Goal: Ask a question

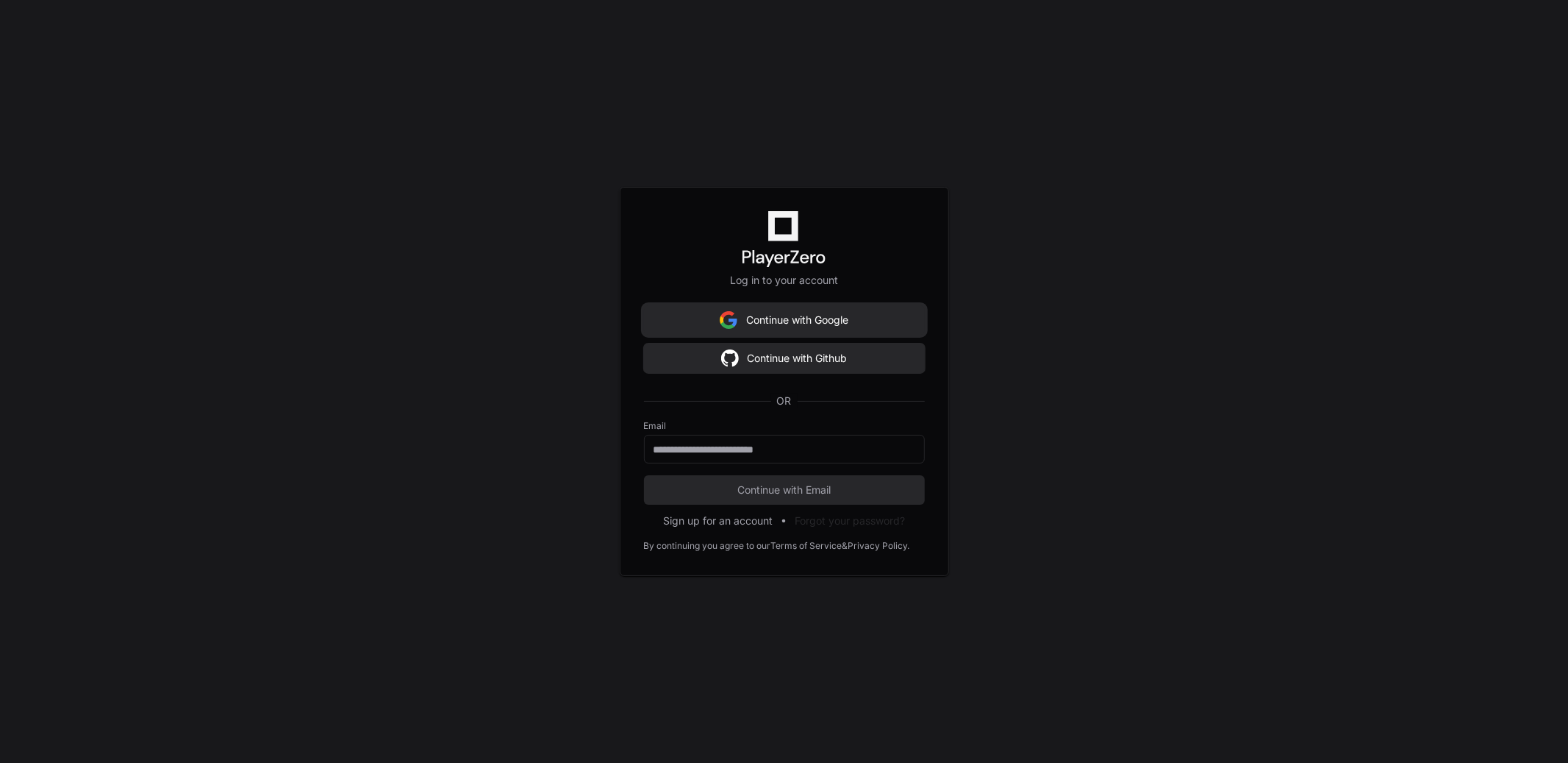
click at [824, 320] on button "Continue with Google" at bounding box center [784, 320] width 281 height 29
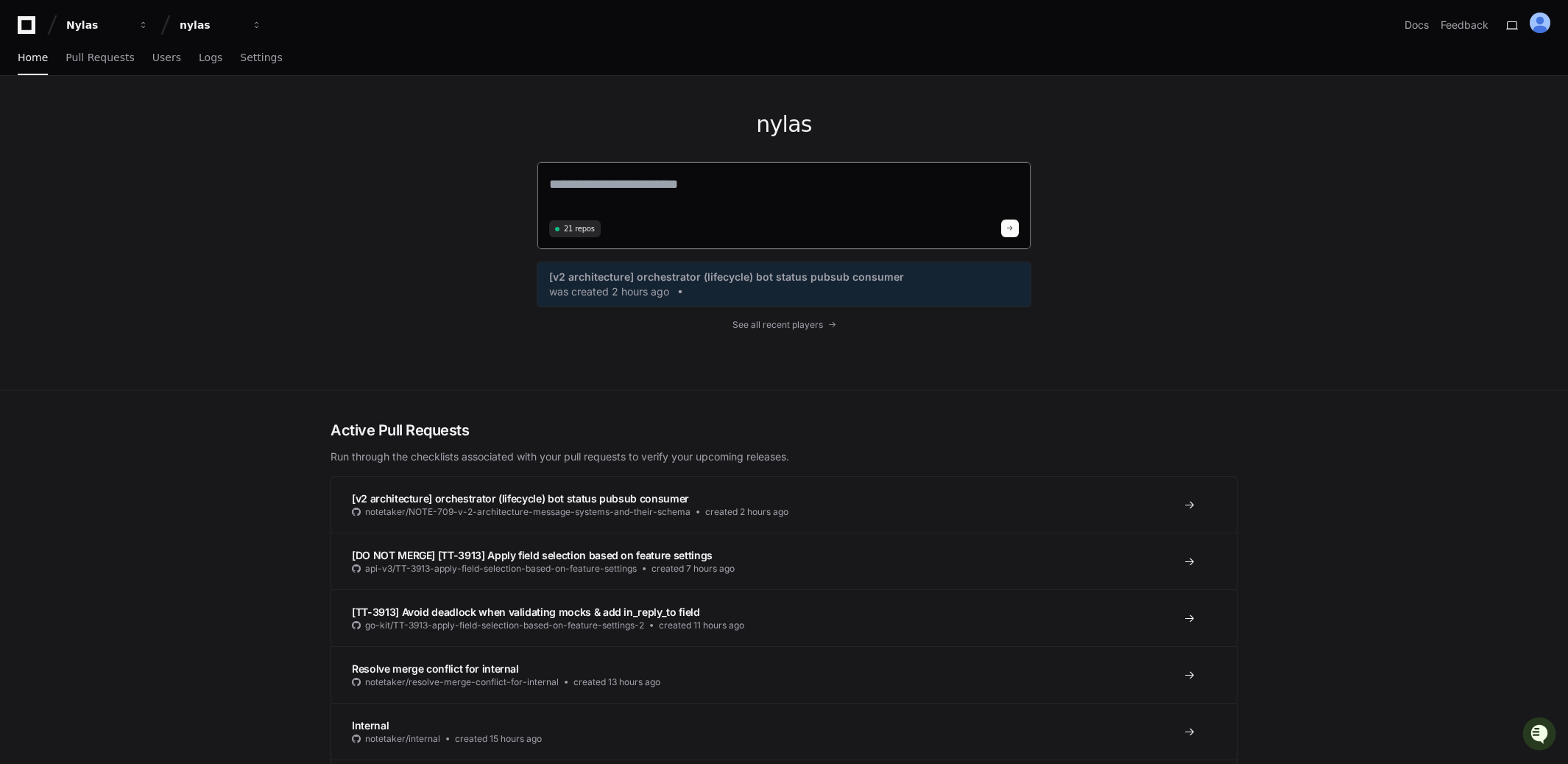
click at [792, 181] on textarea at bounding box center [784, 194] width 470 height 41
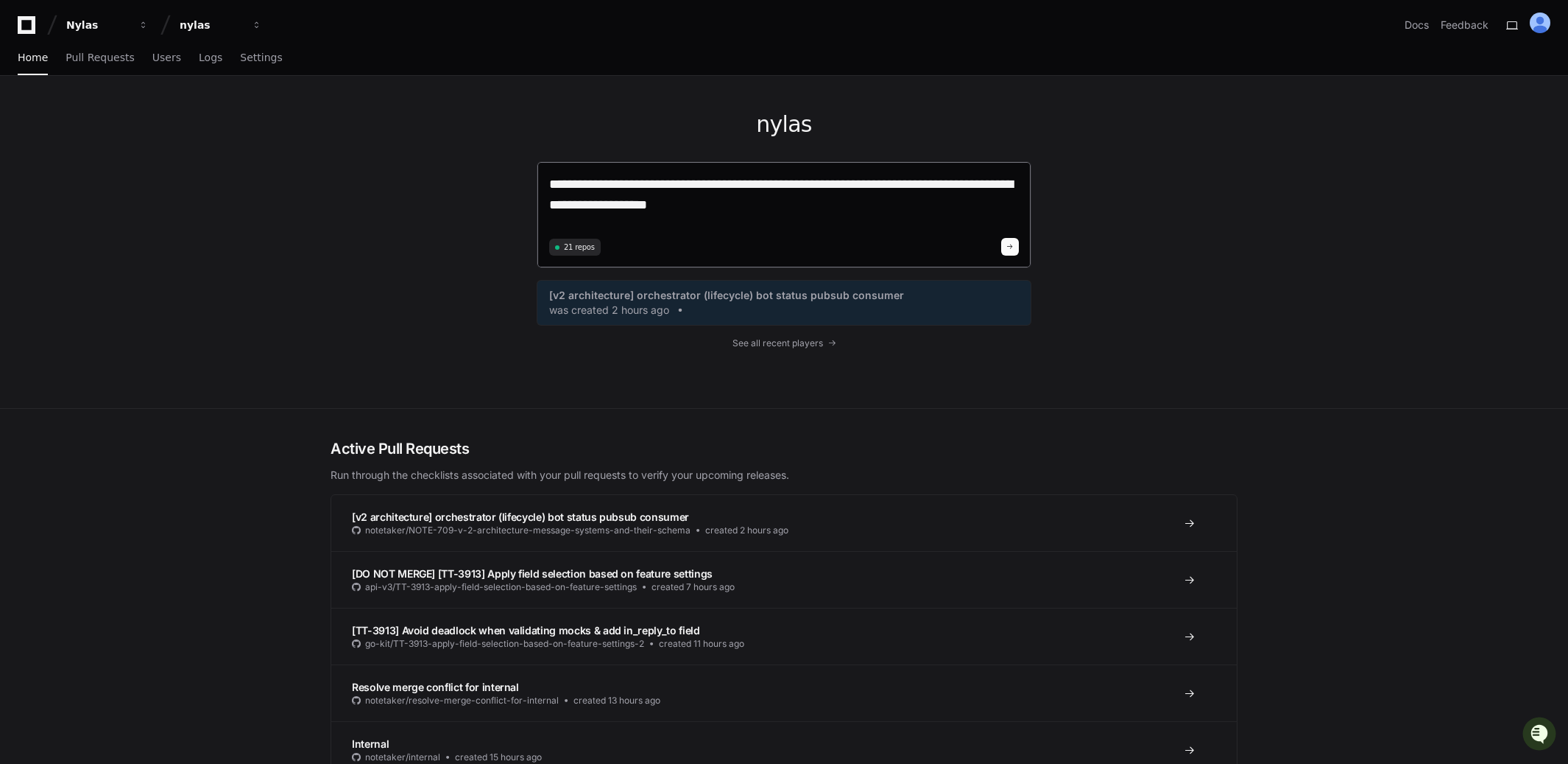
type textarea "**********"
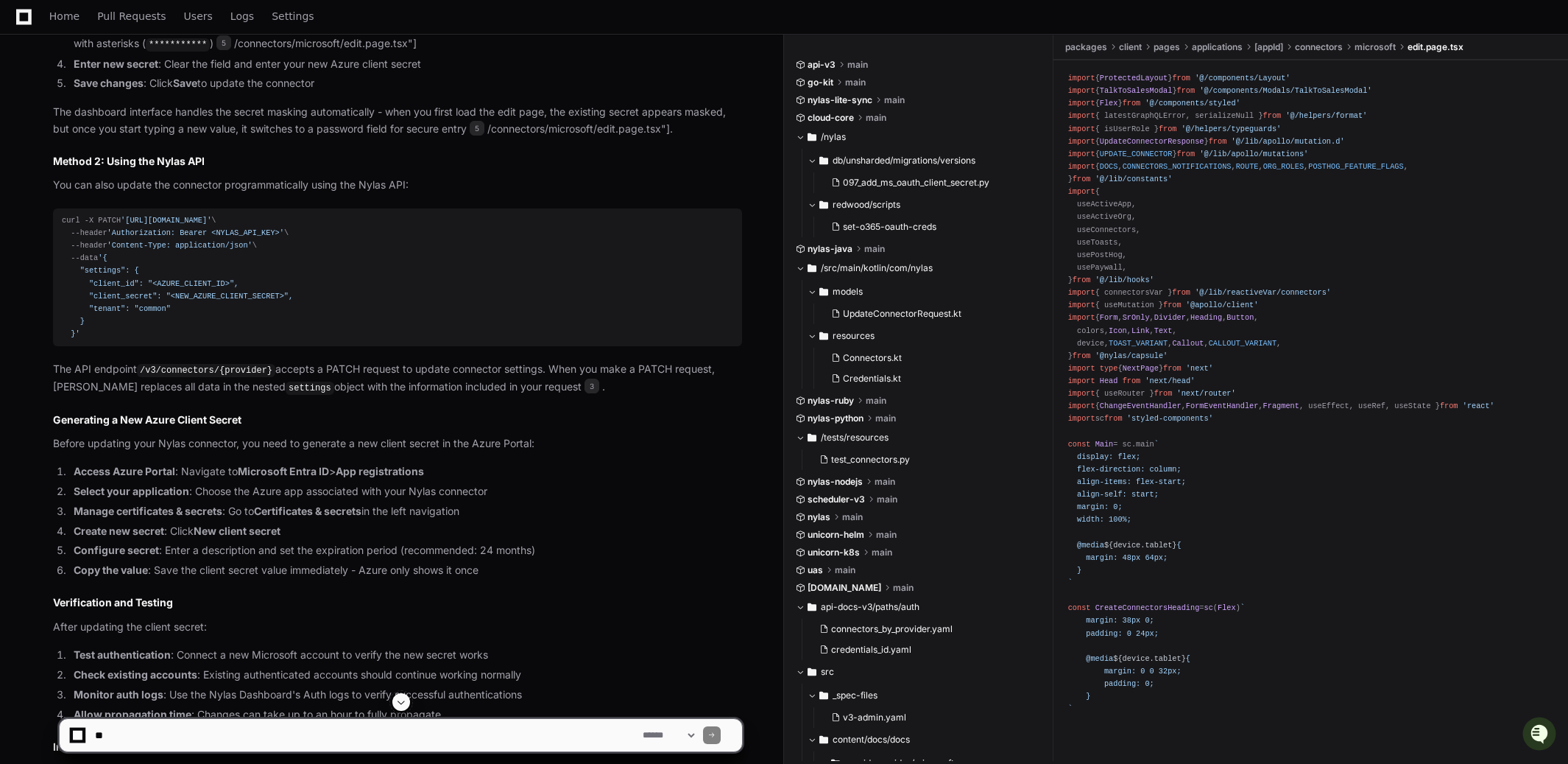
scroll to position [834, 0]
click at [93, 336] on div "curl -X PATCH '[URL][DOMAIN_NAME]' \ --header 'Authorization: Bearer <NYLAS_API…" at bounding box center [397, 277] width 671 height 126
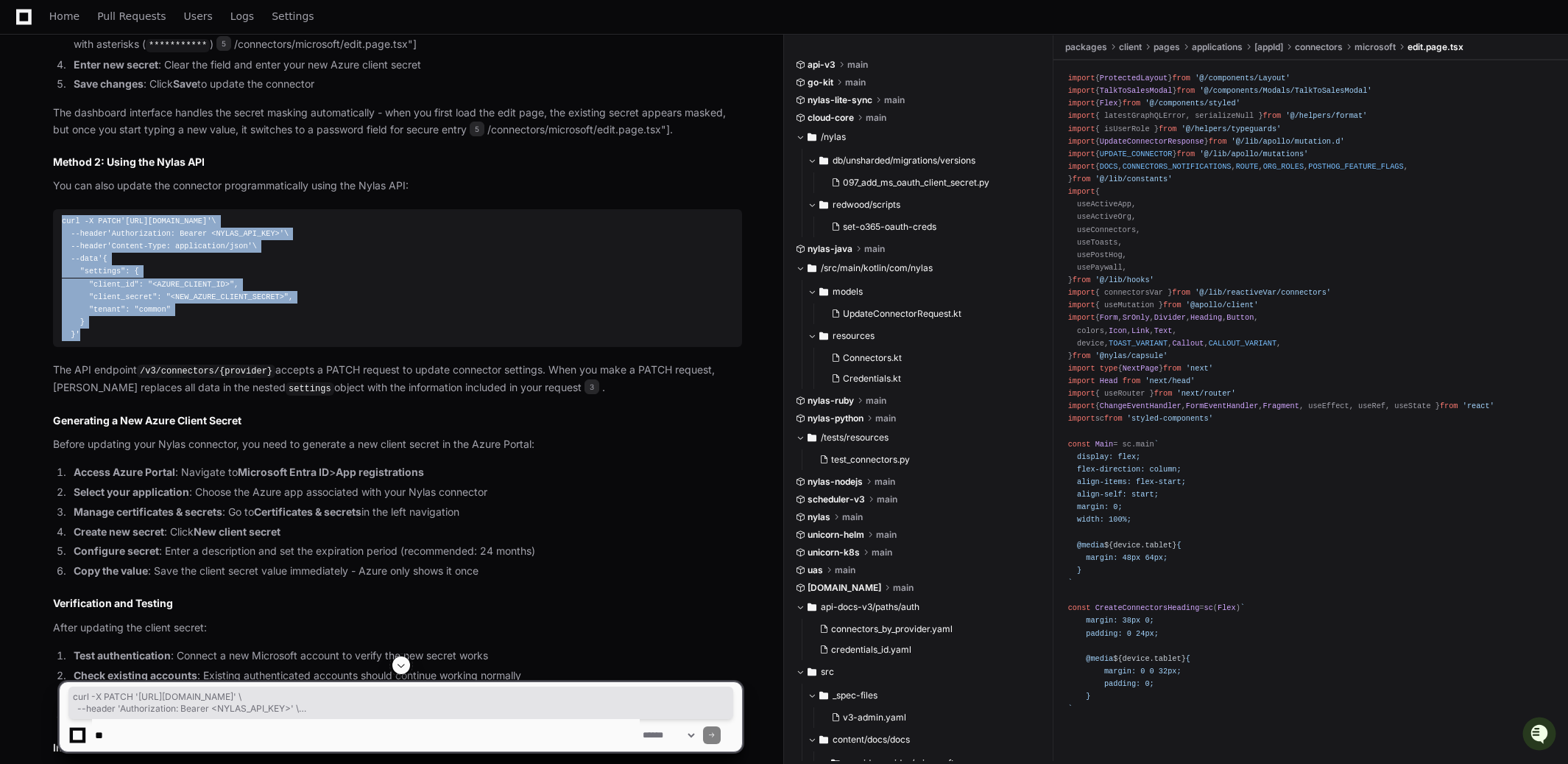
drag, startPoint x: 89, startPoint y: 334, endPoint x: 58, endPoint y: 224, distance: 114.3
click at [58, 224] on pre "curl -X PATCH '[URL][DOMAIN_NAME]' \ --header 'Authorization: Bearer <NYLAS_API…" at bounding box center [398, 278] width 689 height 138
copy div "curl -X PATCH '[URL][DOMAIN_NAME]' \ --header 'Authorization: Bearer <NYLAS_API…"
